Goal: Information Seeking & Learning: Compare options

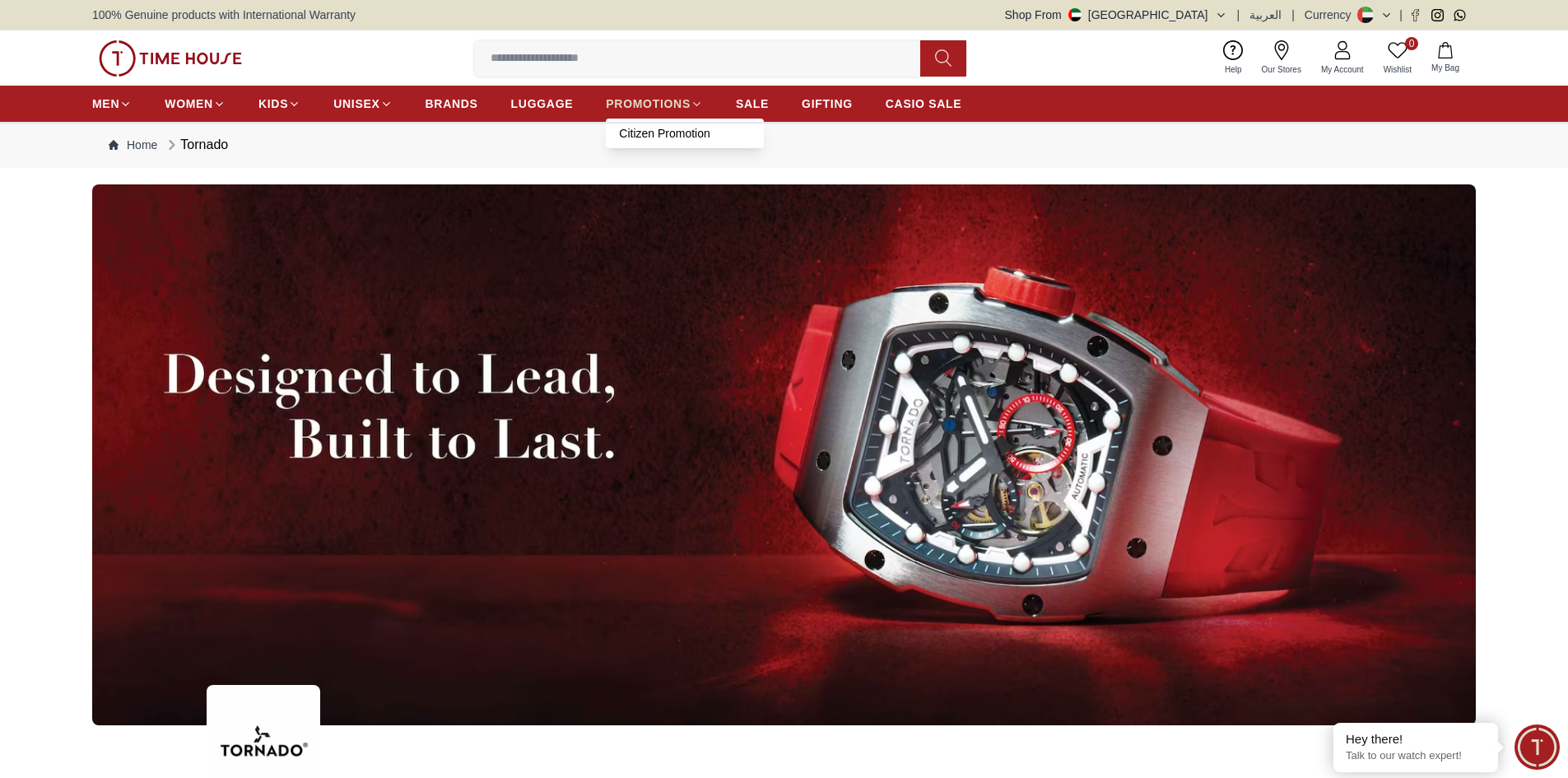
click at [659, 115] on link "PROMOTIONS" at bounding box center [654, 103] width 97 height 29
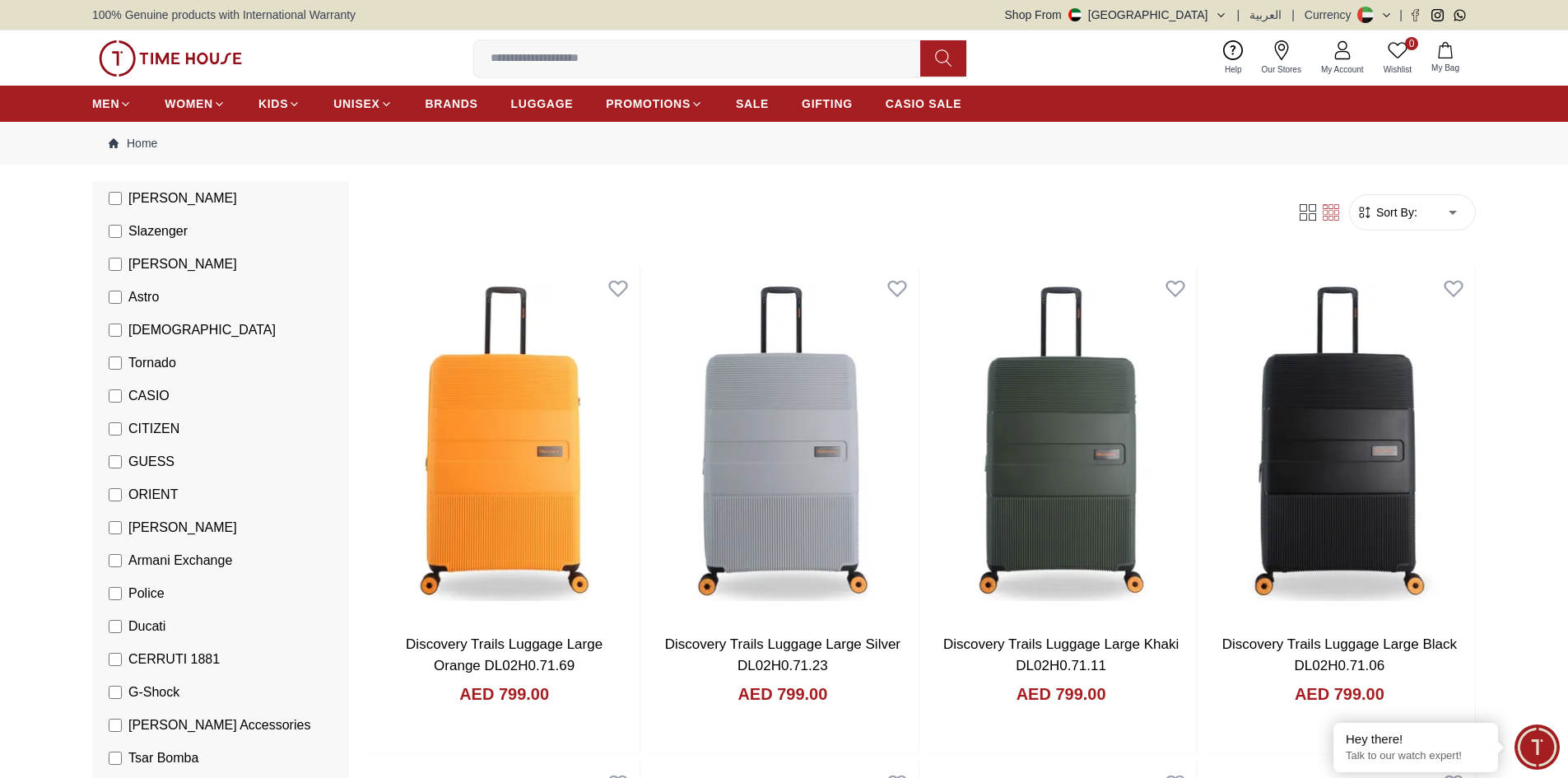
scroll to position [247, 0]
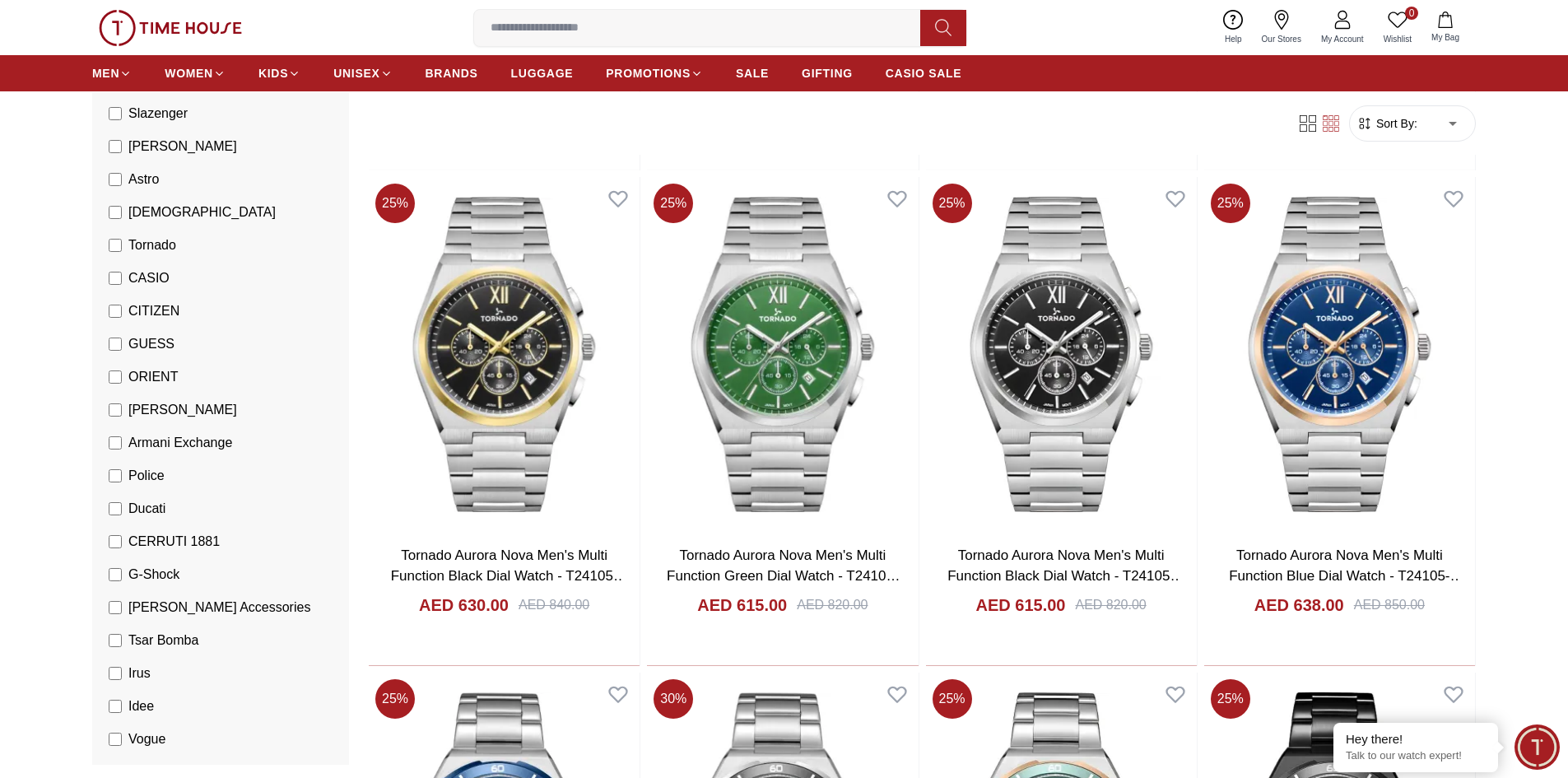
scroll to position [1975, 0]
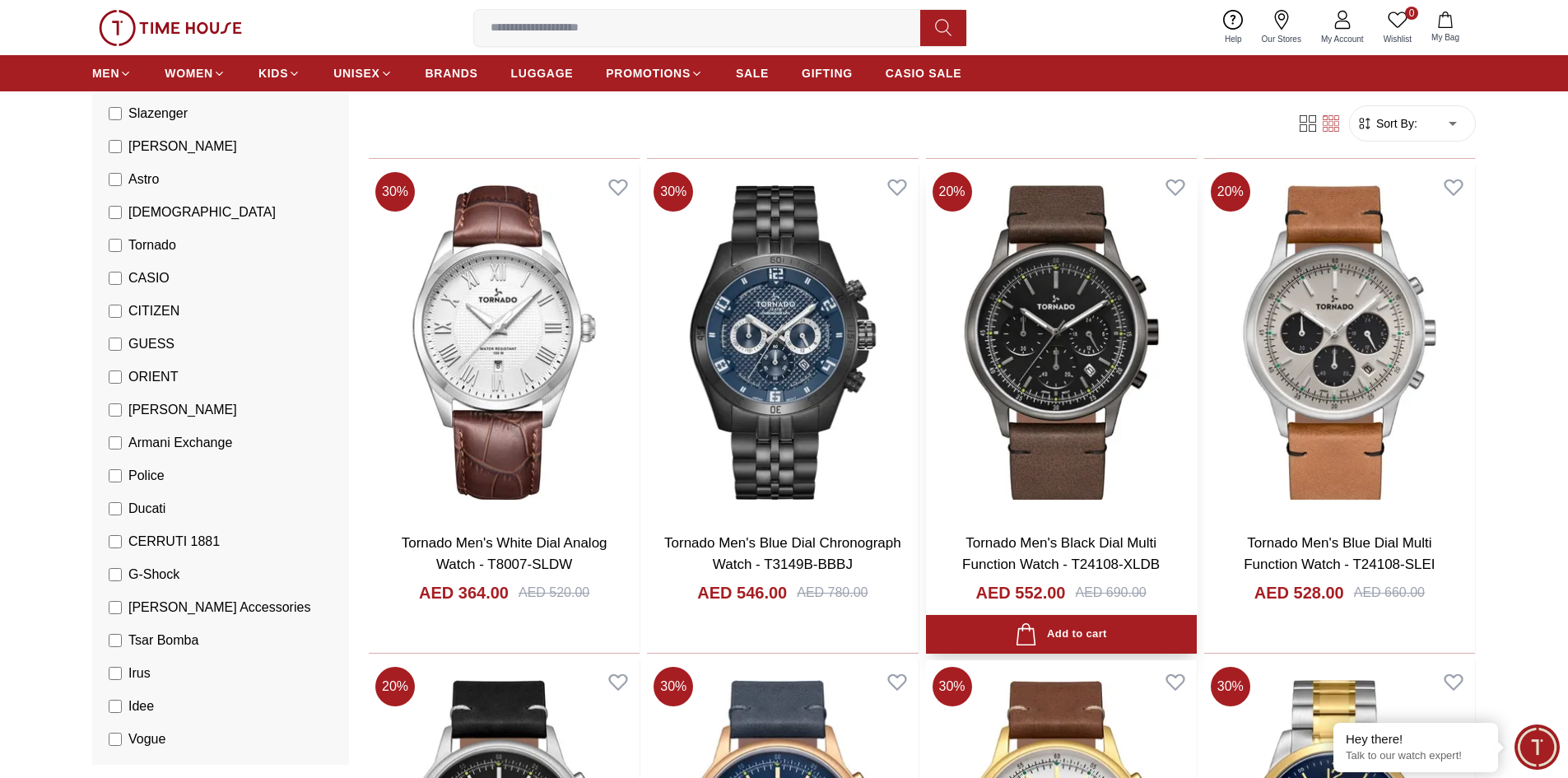
scroll to position [4034, 0]
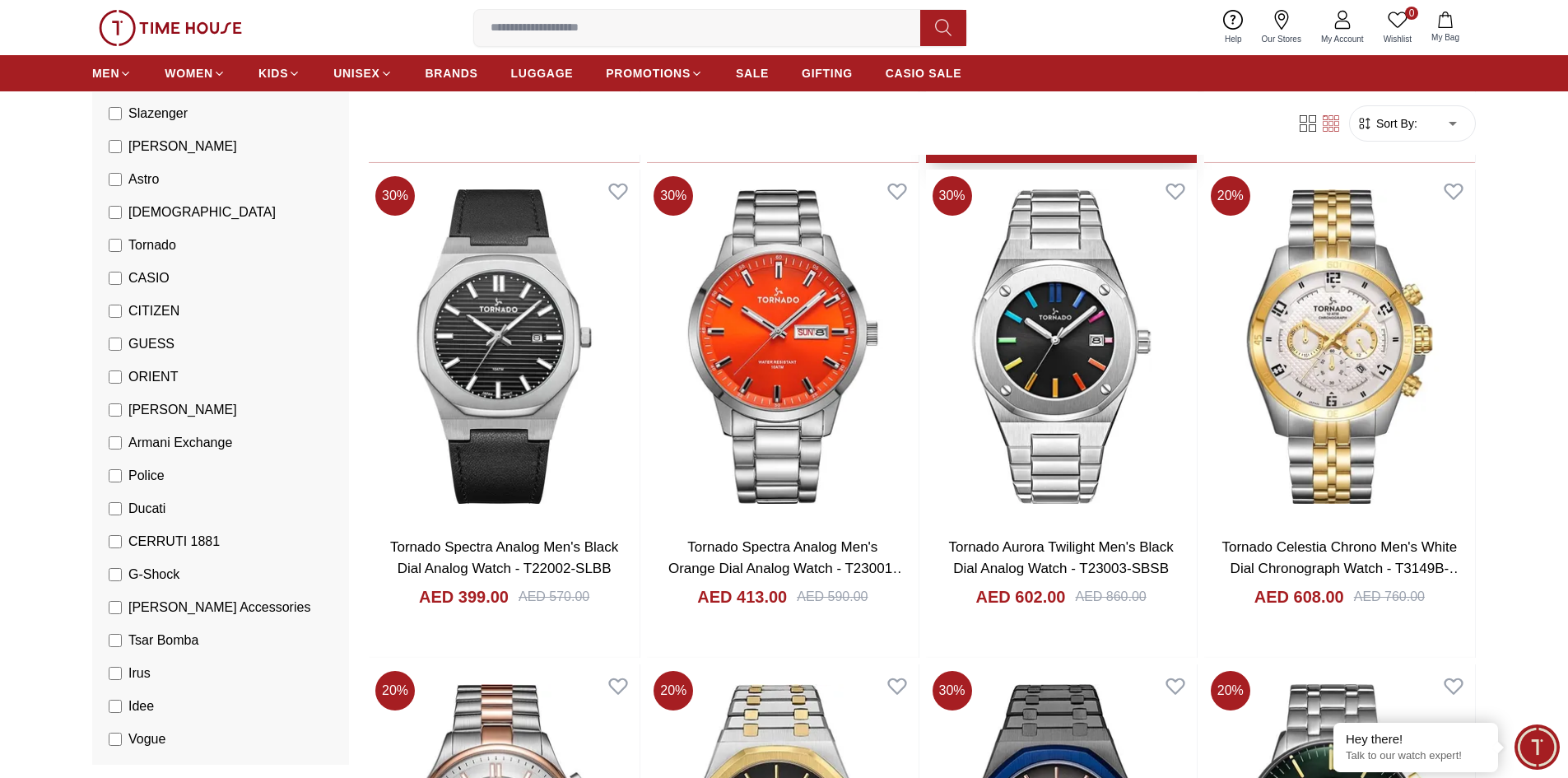
scroll to position [6750, 0]
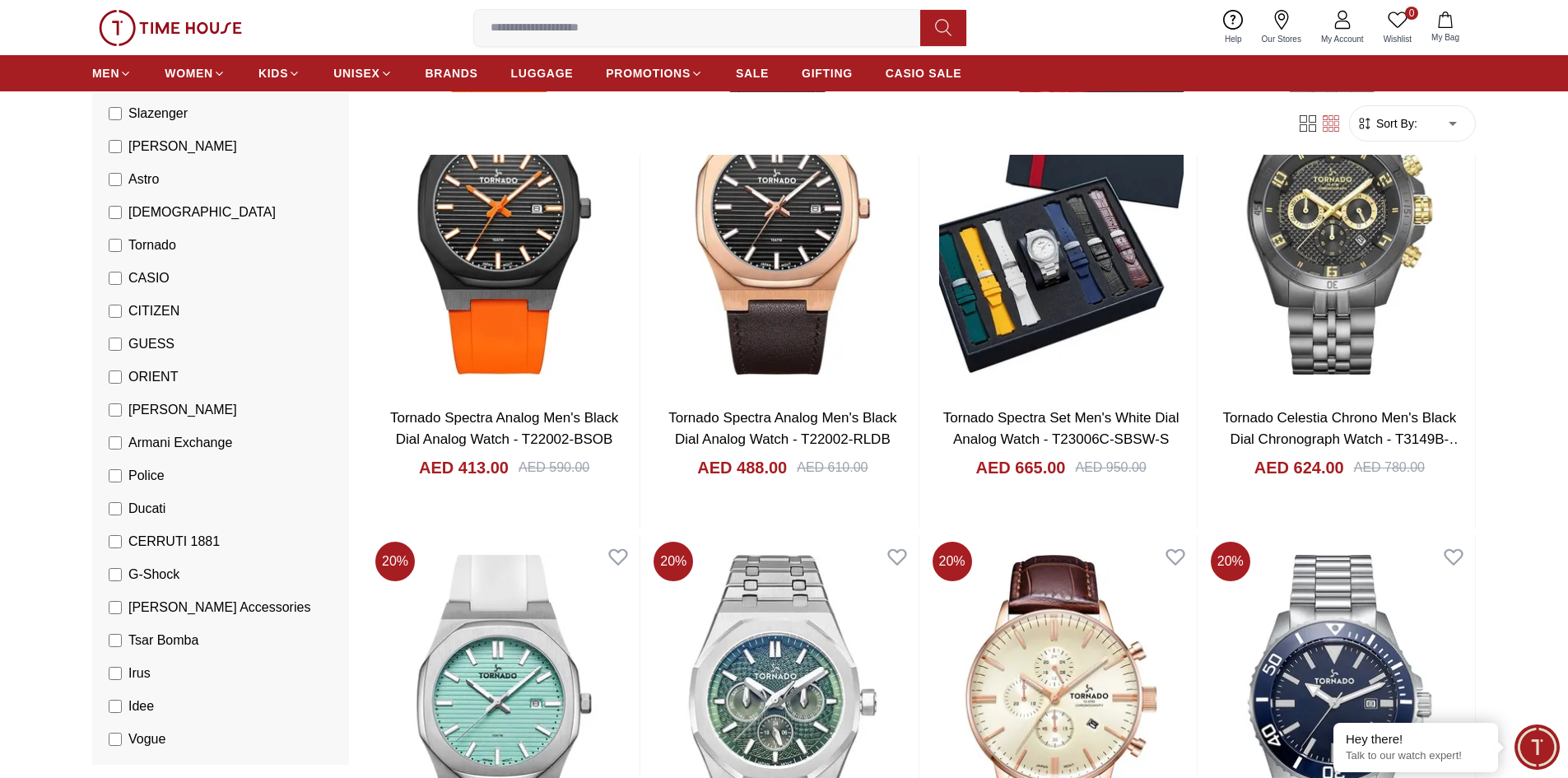
scroll to position [8890, 0]
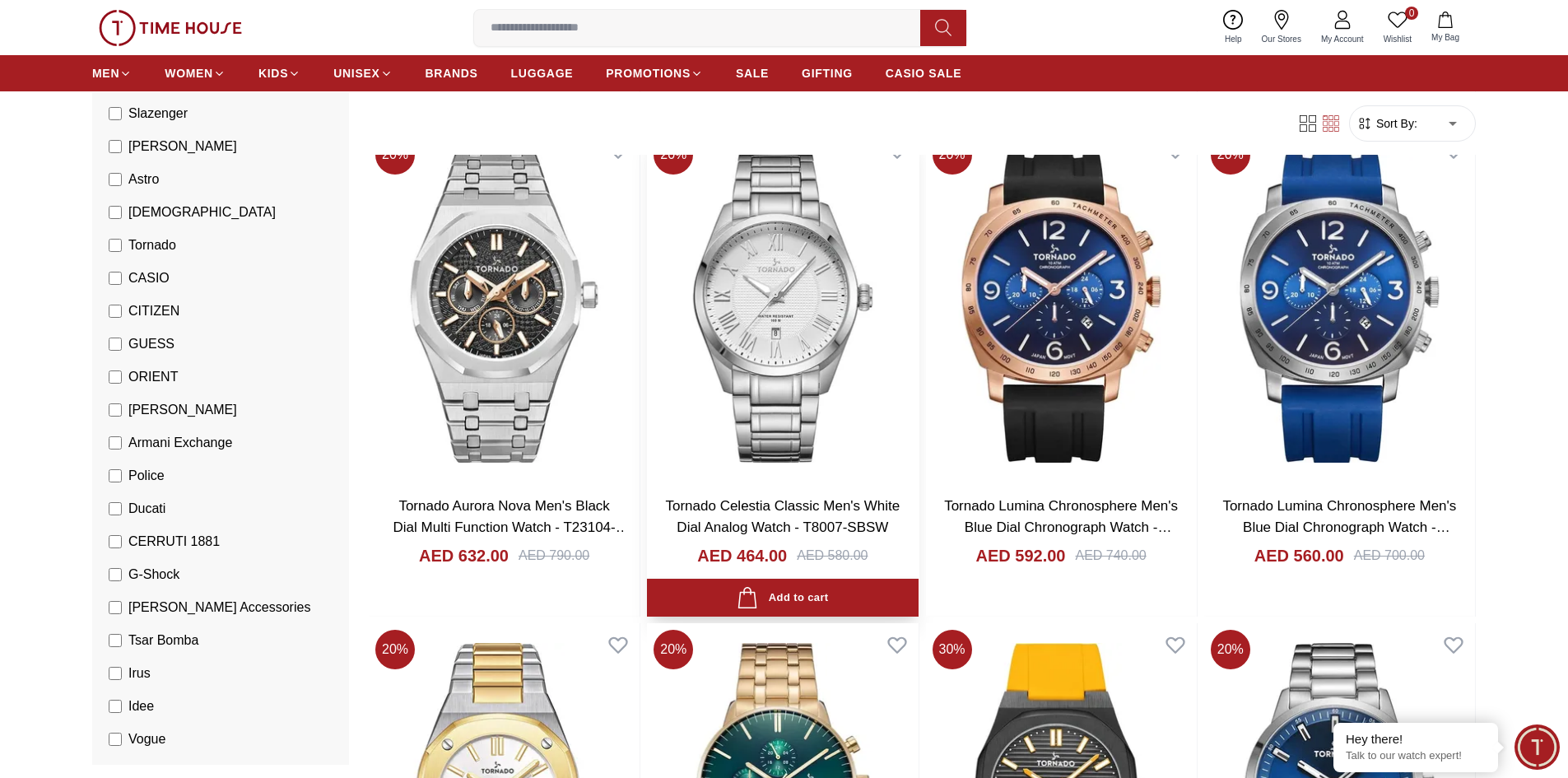
scroll to position [10948, 0]
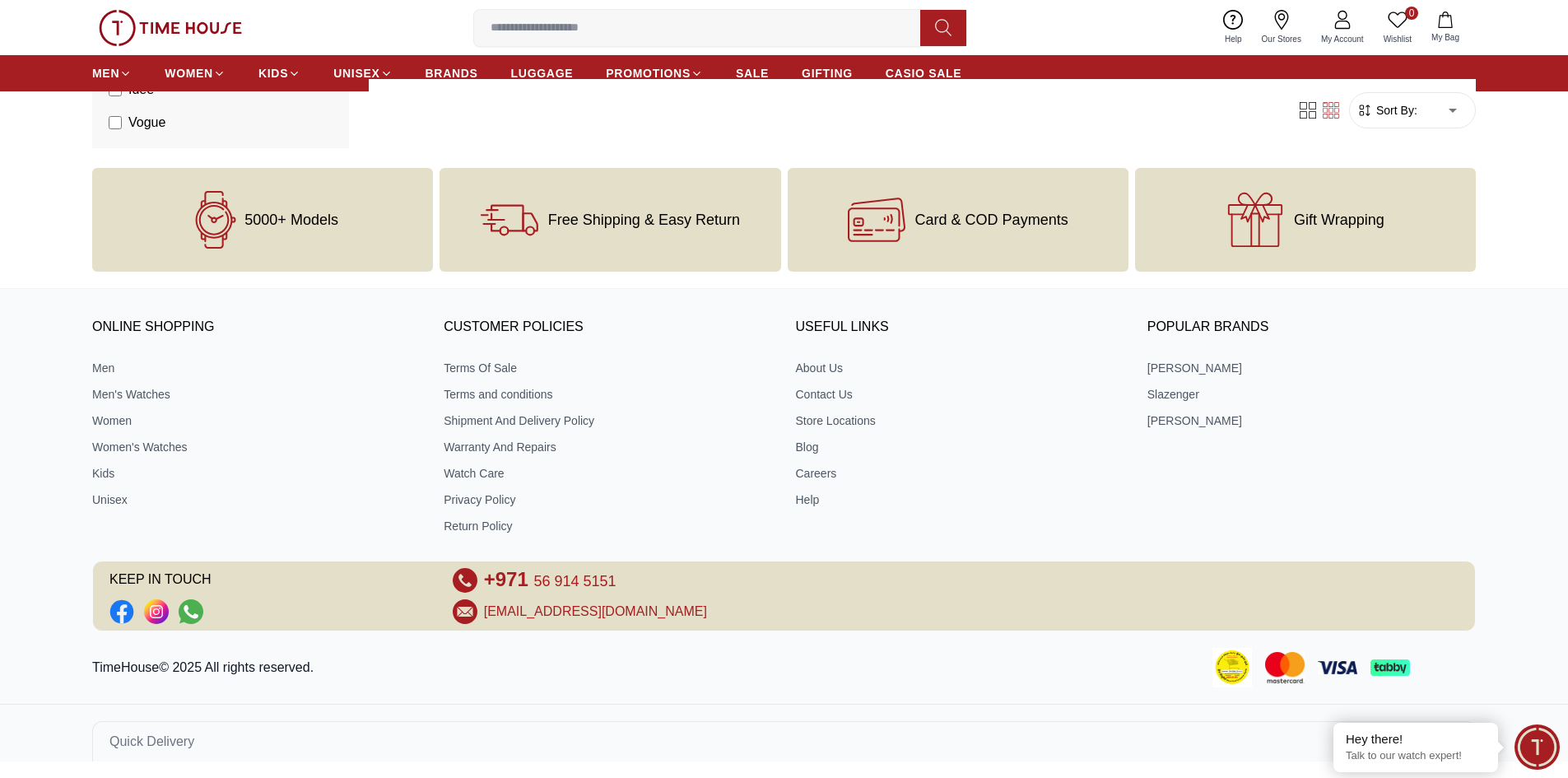
scroll to position [705, 0]
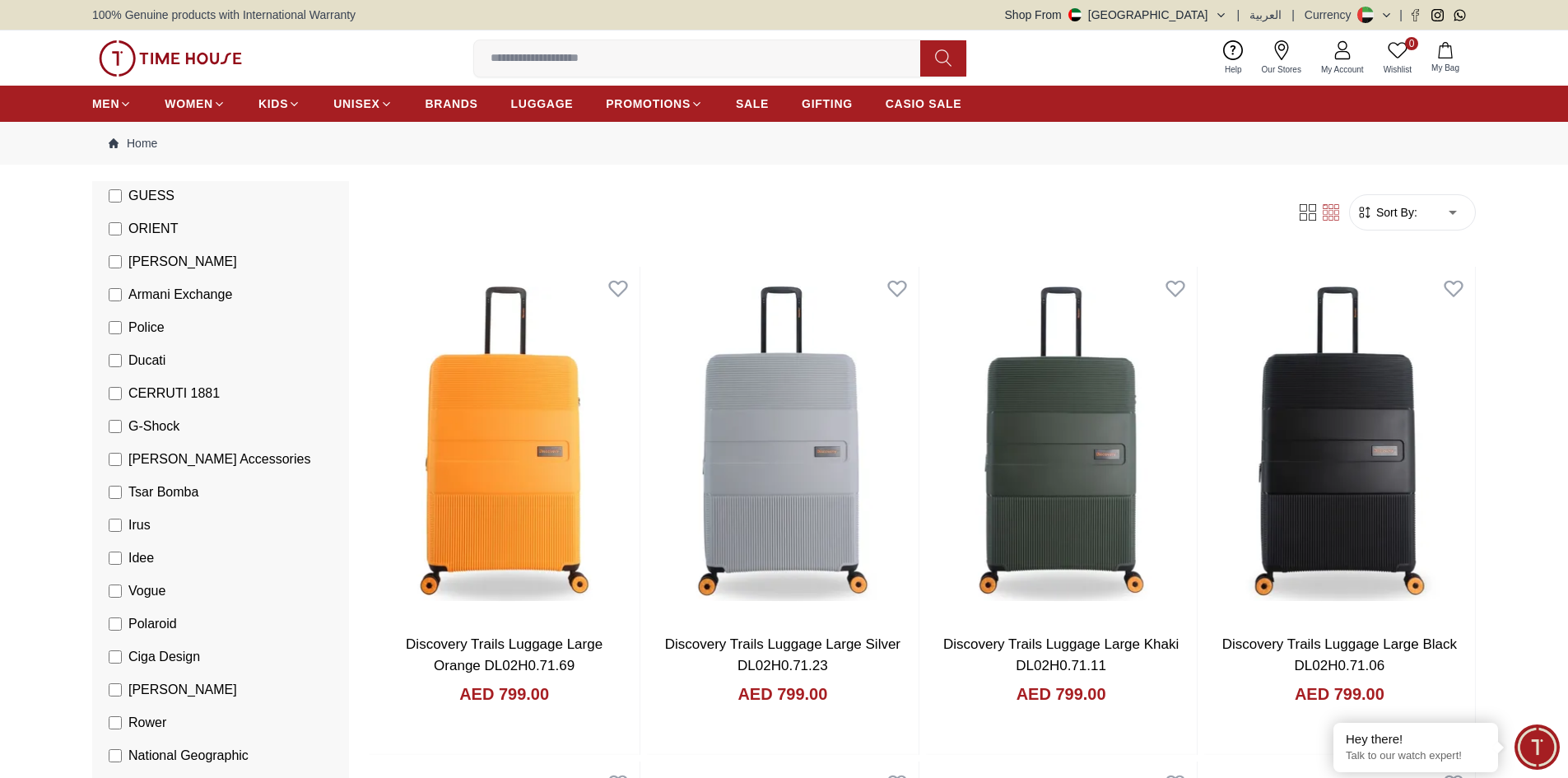
scroll to position [494, 0]
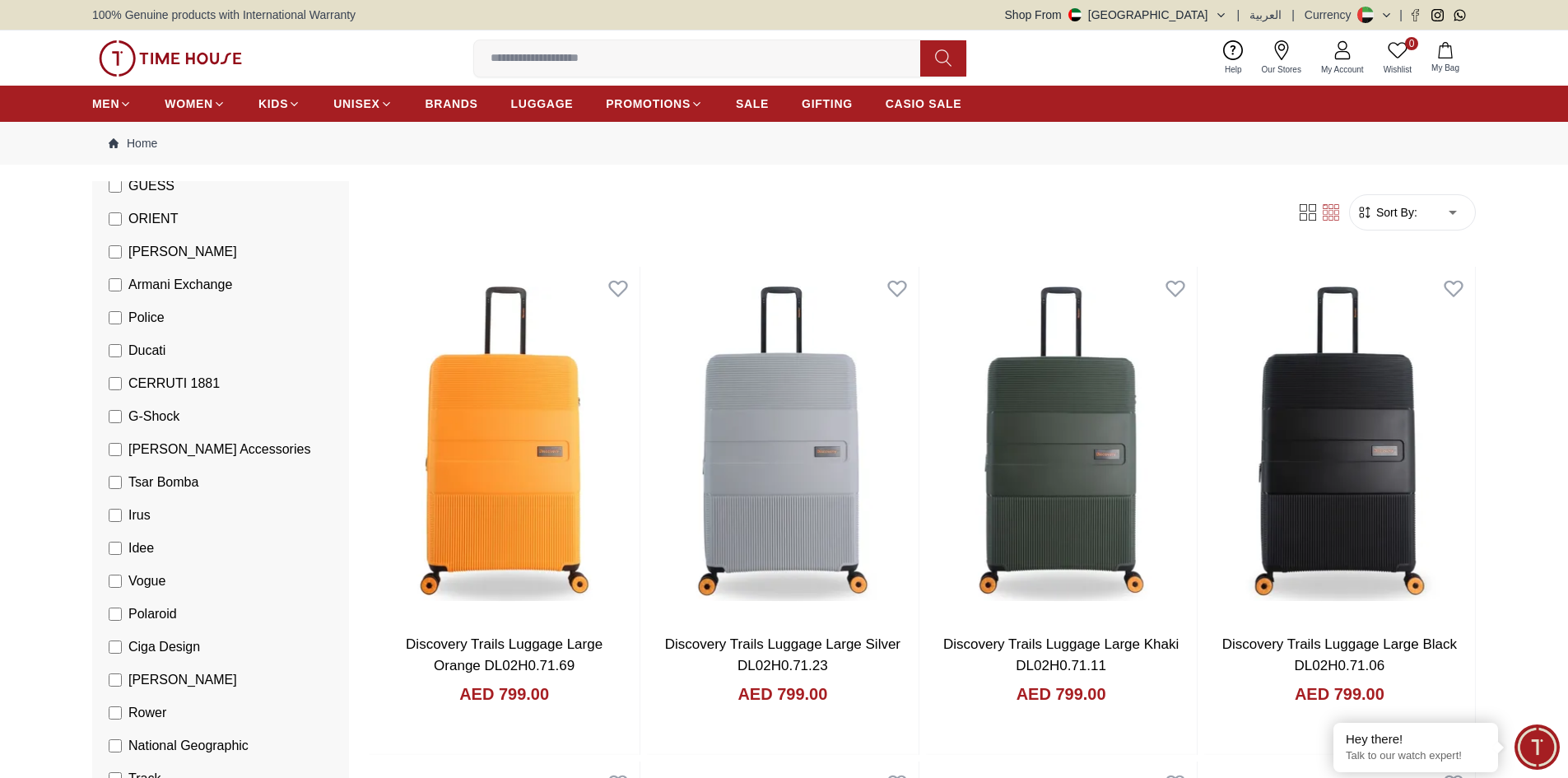
click at [655, 53] on input at bounding box center [703, 58] width 459 height 33
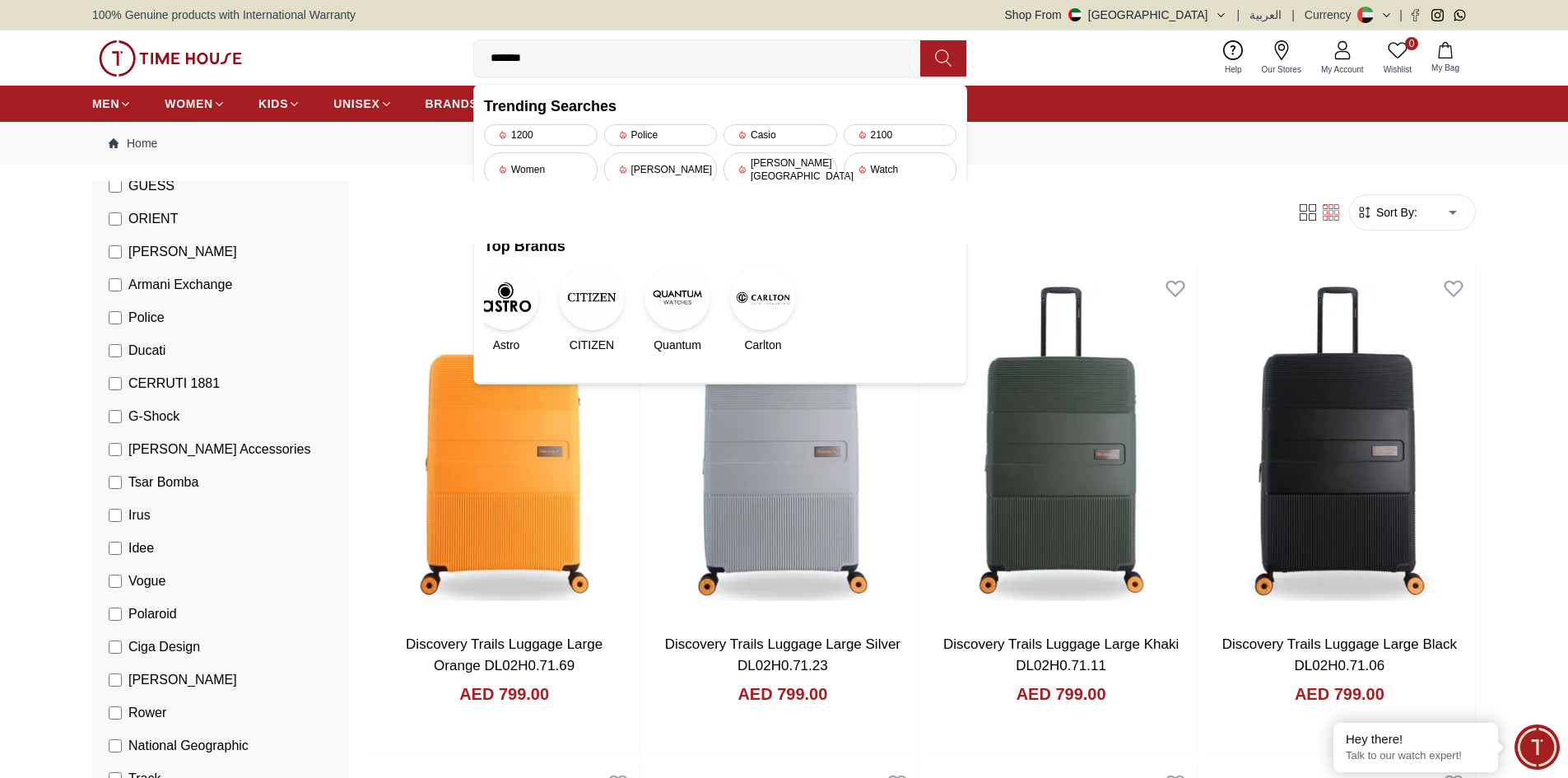
type input "******"
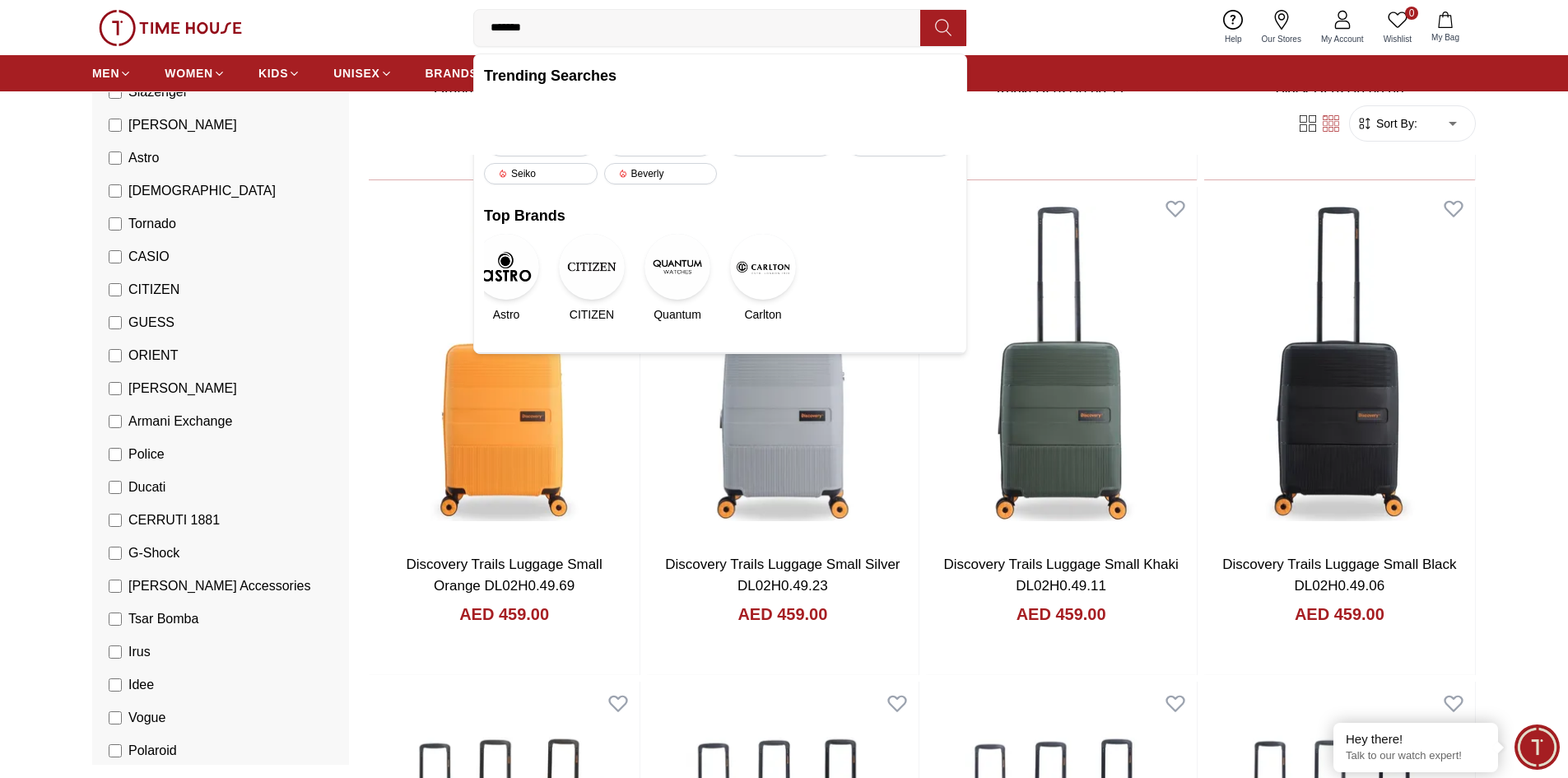
scroll to position [165, 0]
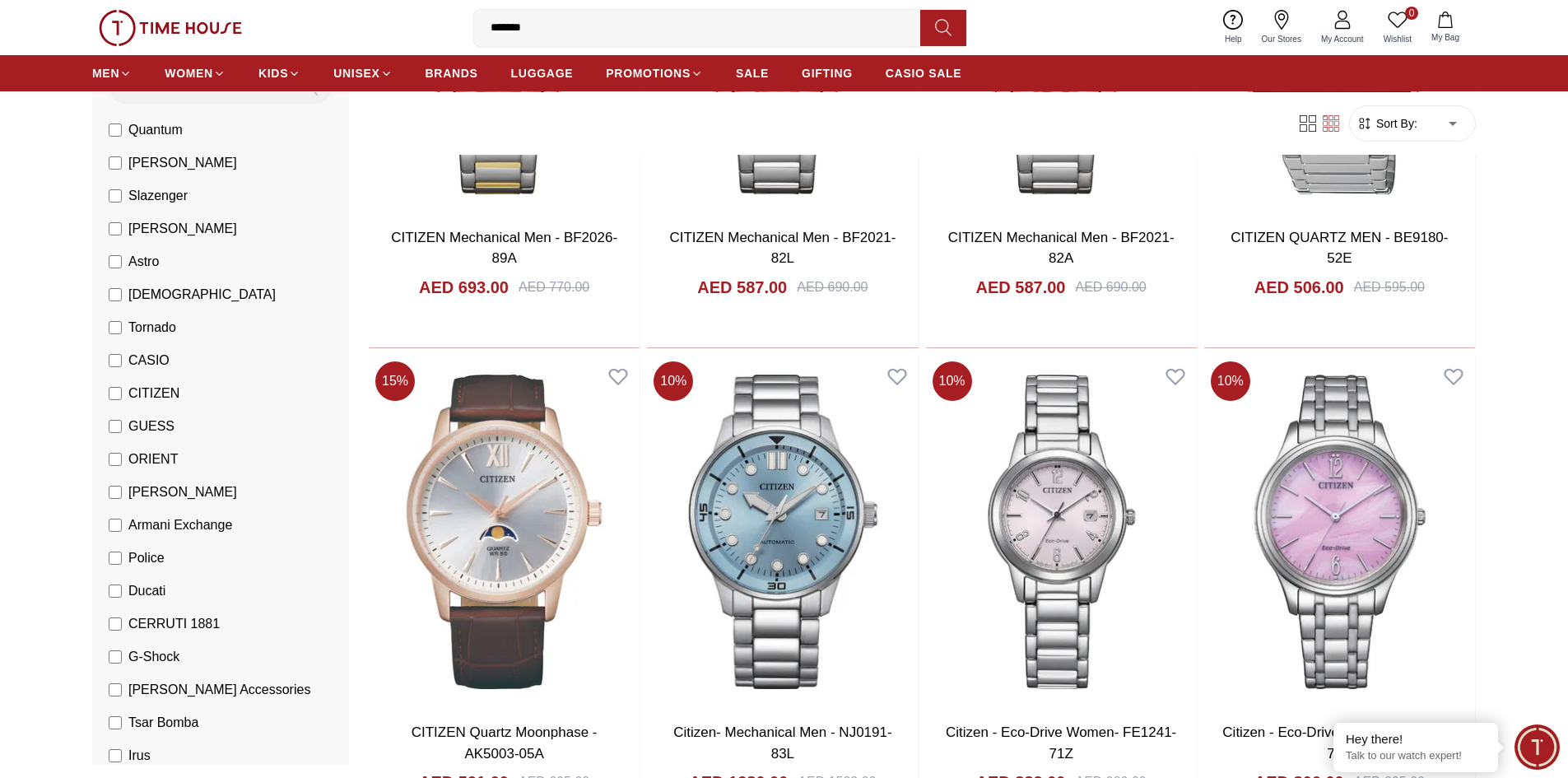
scroll to position [1893, 0]
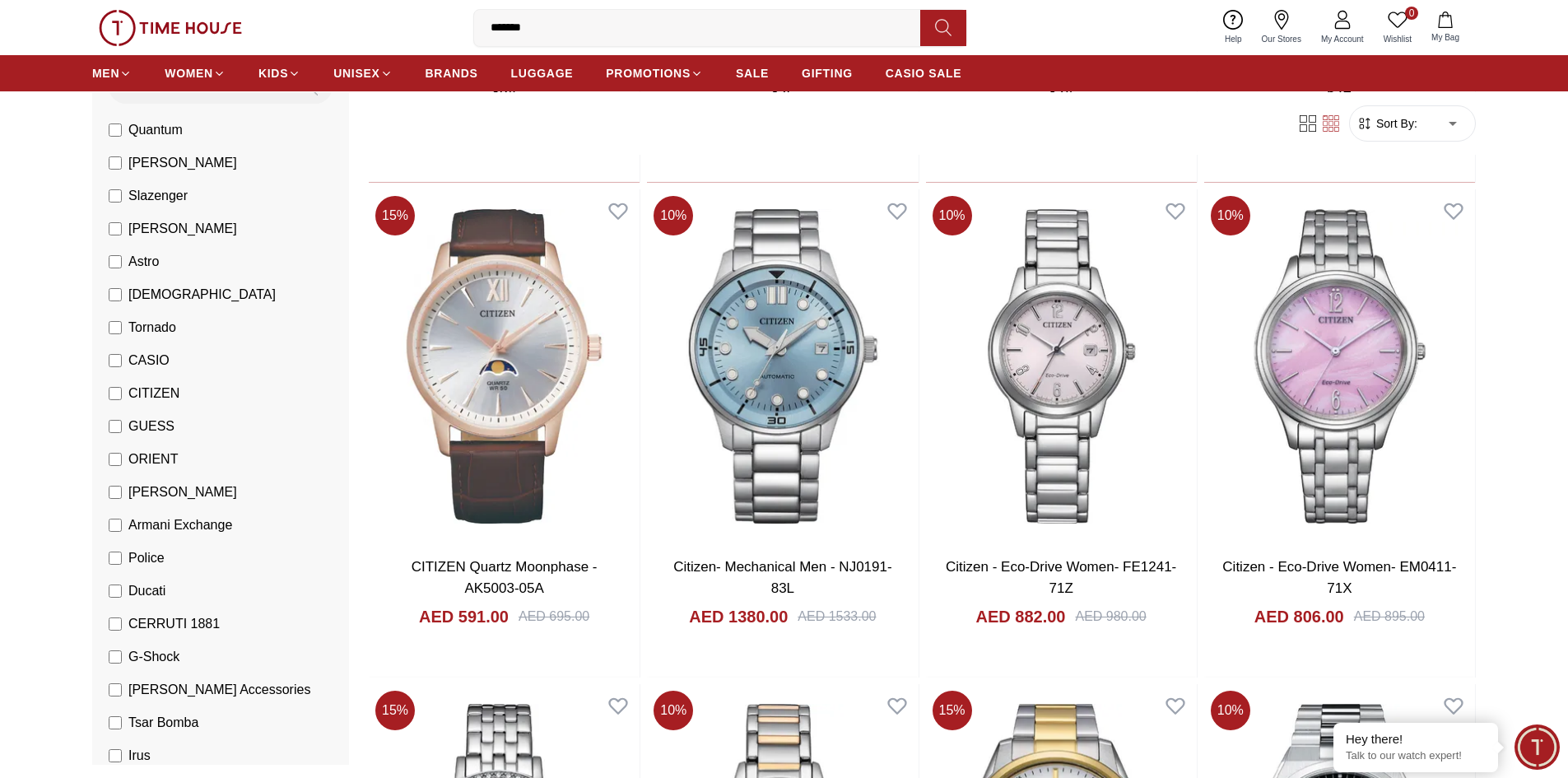
scroll to position [2469, 0]
